Goal: Navigation & Orientation: Find specific page/section

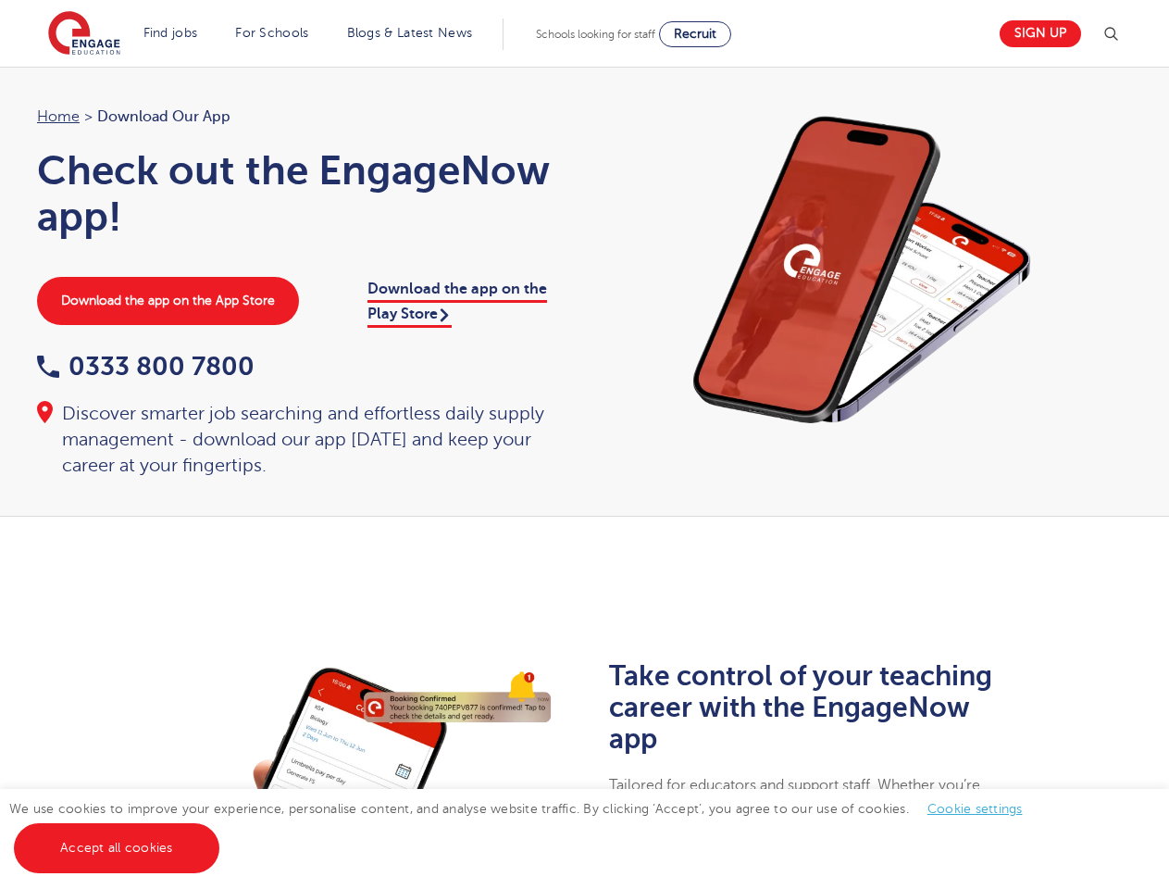
click at [584, 444] on div "Home > Download our app Check out the EngageNow app! Download the app on the Ap…" at bounding box center [302, 292] width 567 height 374
click at [1118, 34] on img at bounding box center [1111, 34] width 22 height 22
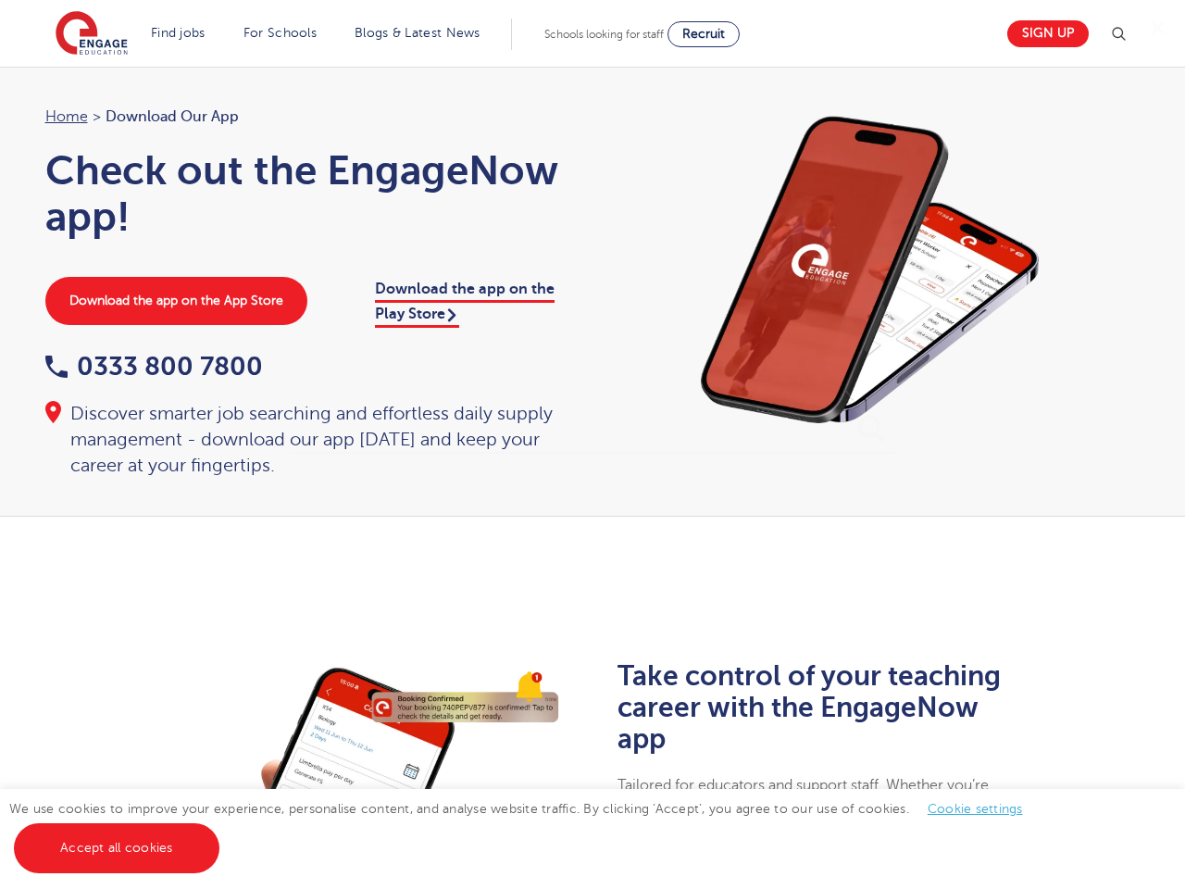
click at [974, 808] on div "✕" at bounding box center [592, 444] width 1185 height 889
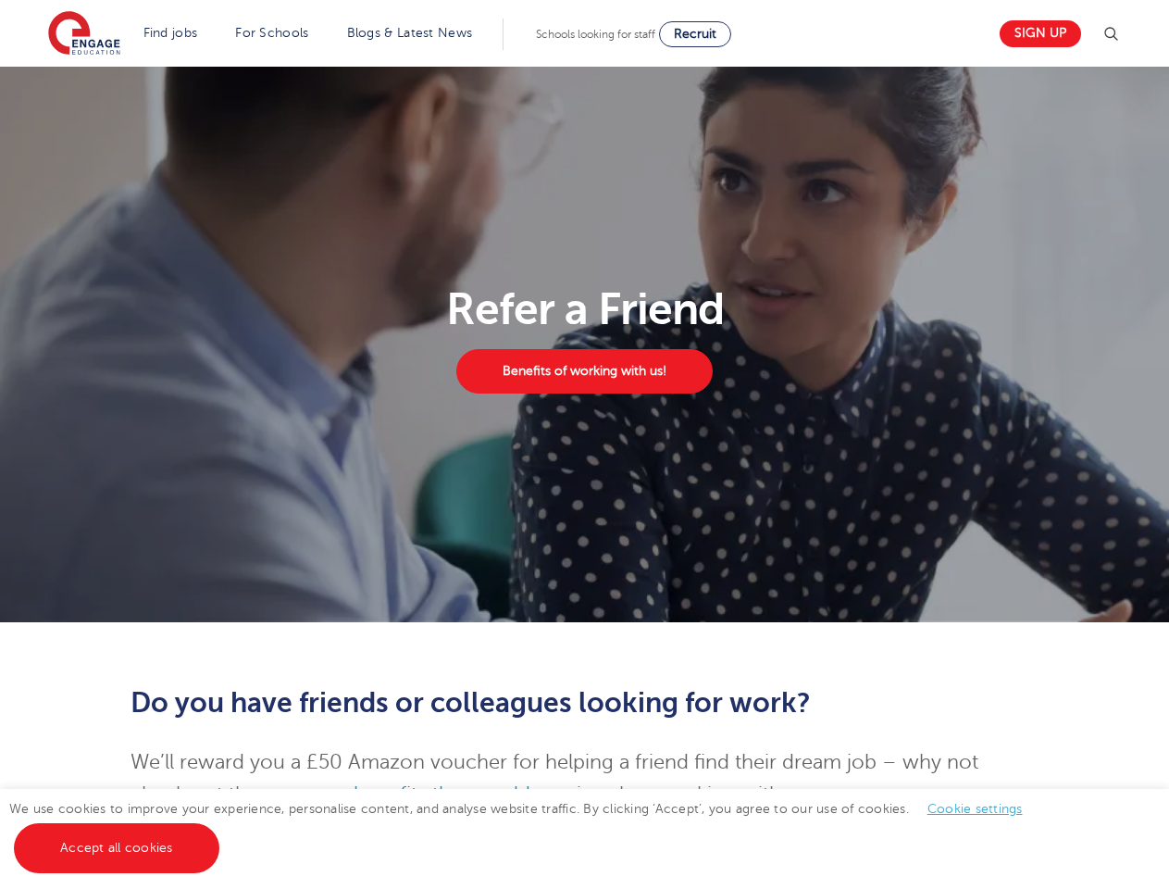
click at [584, 444] on section "Refer a Friend Benefits of working with us!" at bounding box center [584, 344] width 1169 height 555
click at [1118, 34] on img at bounding box center [1111, 34] width 22 height 22
click at [974, 808] on div "✕" at bounding box center [584, 444] width 1169 height 889
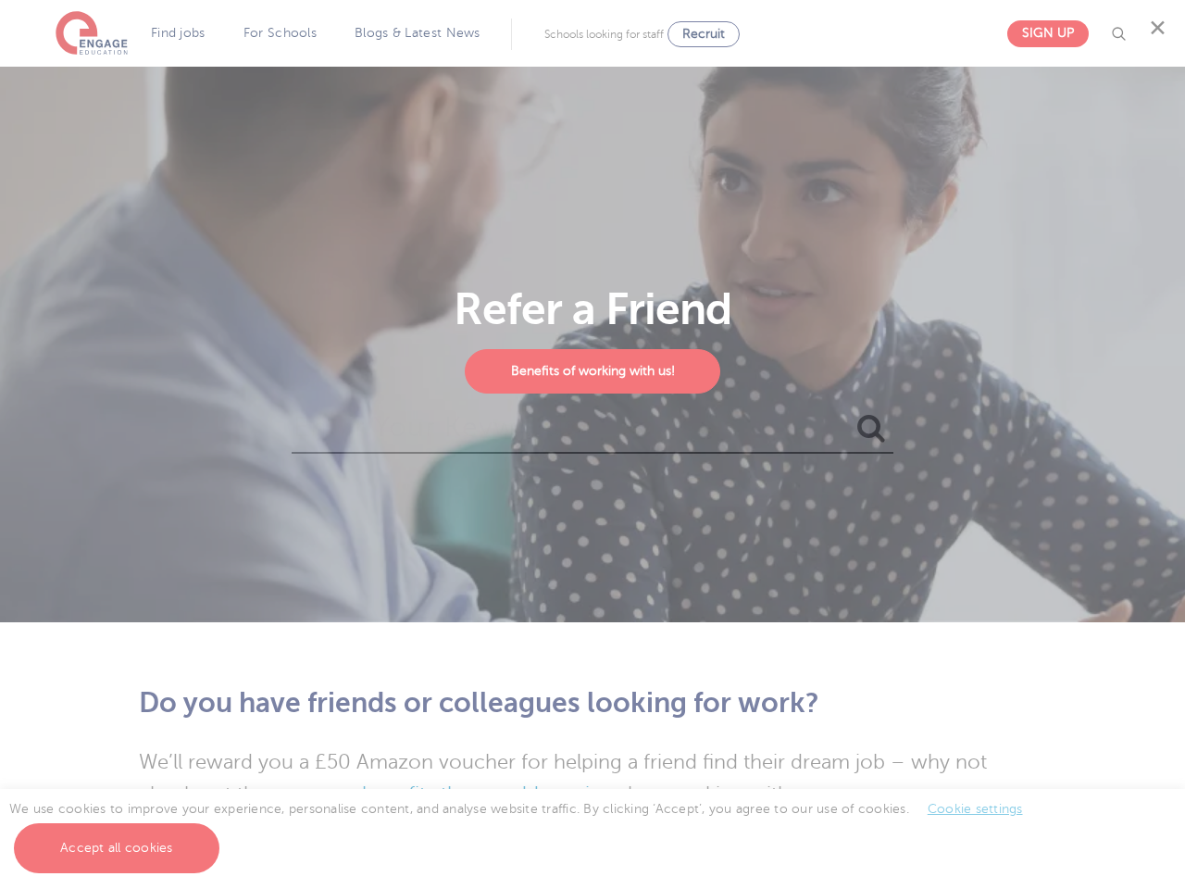
click at [116, 848] on div "✕" at bounding box center [592, 444] width 1185 height 889
